Goal: Task Accomplishment & Management: Manage account settings

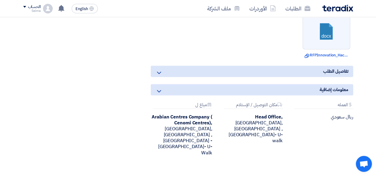
scroll to position [356, 0]
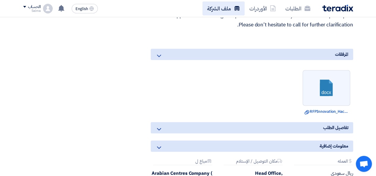
click at [239, 12] on link "ملف الشركة" at bounding box center [223, 8] width 42 height 14
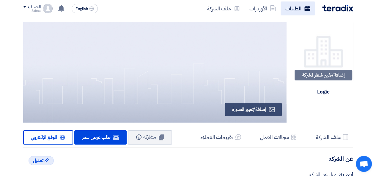
click at [291, 10] on link "الطلبات" at bounding box center [297, 8] width 34 height 14
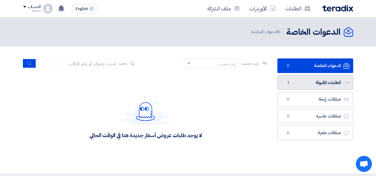
click at [321, 76] on link "الطلبات المقبولة الطلبات المقبولة 1" at bounding box center [315, 82] width 76 height 15
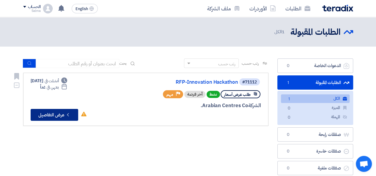
click at [71, 113] on icon "Check details" at bounding box center [68, 115] width 6 height 6
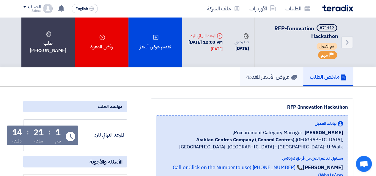
click at [272, 70] on link "عروض الأسعار المقدمة" at bounding box center [271, 76] width 63 height 19
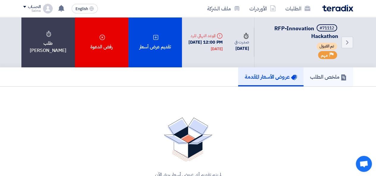
click at [323, 69] on link "ملخص الطلب" at bounding box center [328, 76] width 50 height 19
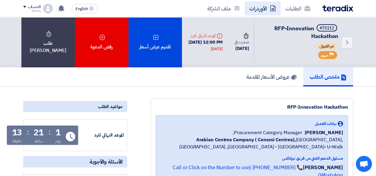
click at [251, 7] on link "الأوردرات" at bounding box center [262, 8] width 36 height 14
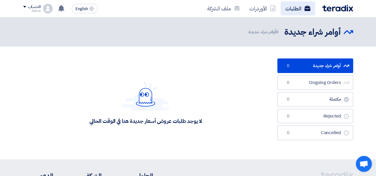
click at [303, 3] on link "الطلبات" at bounding box center [297, 8] width 34 height 14
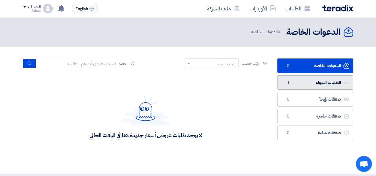
click at [318, 78] on link "الطلبات المقبولة الطلبات المقبولة 1" at bounding box center [315, 82] width 76 height 15
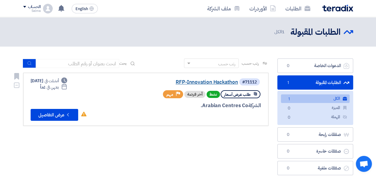
click at [217, 82] on link "RFP-Innovation Hackathon" at bounding box center [178, 82] width 119 height 5
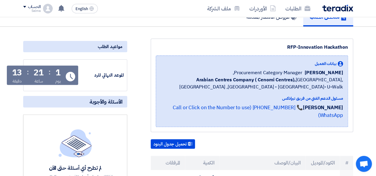
scroll to position [119, 0]
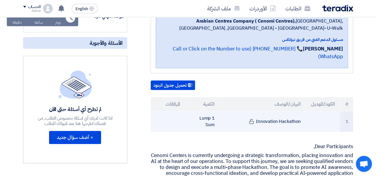
click at [235, 117] on td "Innovation Hackathon" at bounding box center [262, 121] width 86 height 20
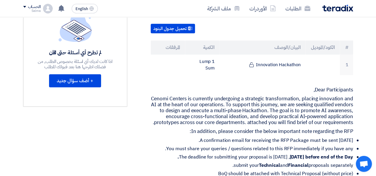
scroll to position [178, 0]
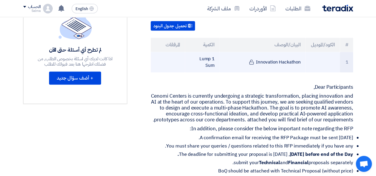
click at [334, 59] on td at bounding box center [322, 62] width 34 height 20
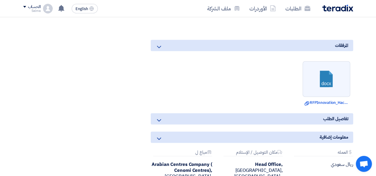
scroll to position [356, 0]
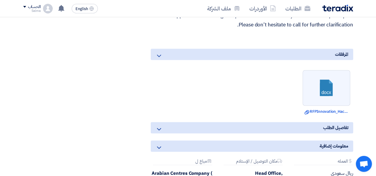
click at [156, 59] on icon at bounding box center [158, 55] width 7 height 7
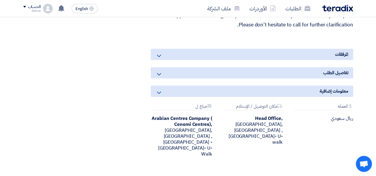
click at [315, 97] on div "معلومات إضافية" at bounding box center [252, 91] width 202 height 11
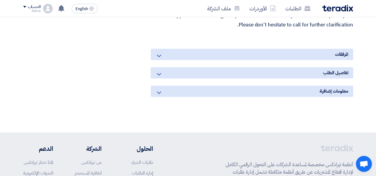
click at [315, 97] on div "معلومات إضافية" at bounding box center [252, 91] width 202 height 11
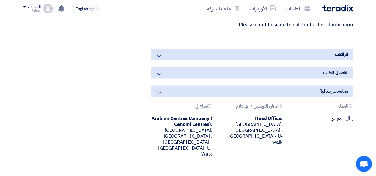
click at [317, 78] on div "تفاصيل الطلب" at bounding box center [252, 72] width 202 height 11
click at [160, 59] on icon at bounding box center [158, 55] width 7 height 7
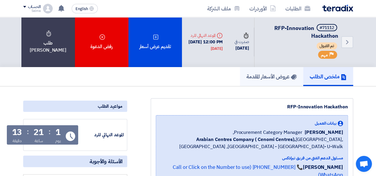
scroll to position [0, 0]
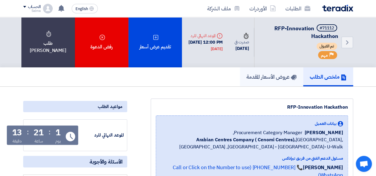
click at [269, 76] on h5 "عروض الأسعار المقدمة" at bounding box center [271, 76] width 50 height 7
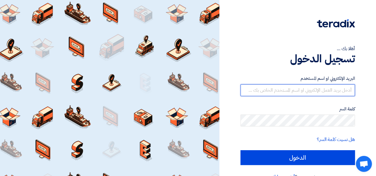
click at [296, 92] on input "text" at bounding box center [297, 90] width 114 height 12
type input "[EMAIL_ADDRESS][DOMAIN_NAME]"
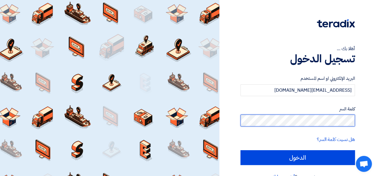
click at [240, 150] on input "الدخول" at bounding box center [297, 157] width 114 height 15
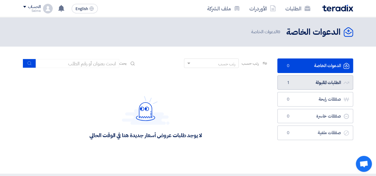
click at [298, 86] on link "الطلبات المقبولة الطلبات المقبولة 1" at bounding box center [315, 82] width 76 height 15
